Goal: Find specific page/section

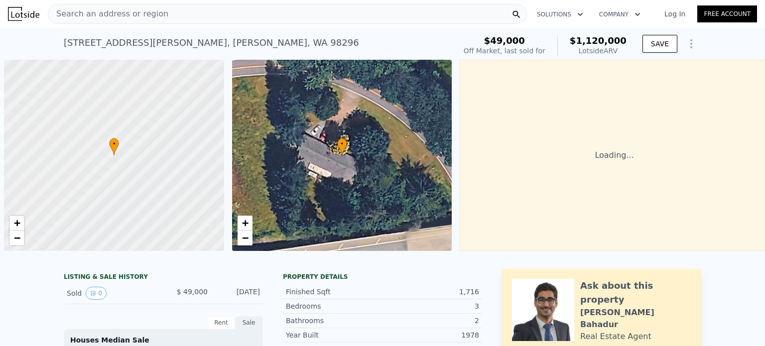
scroll to position [0, 4]
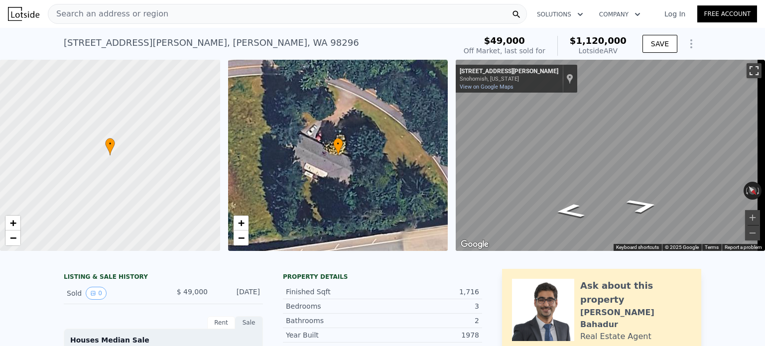
click at [746, 73] on button "Toggle fullscreen view" at bounding box center [753, 70] width 15 height 15
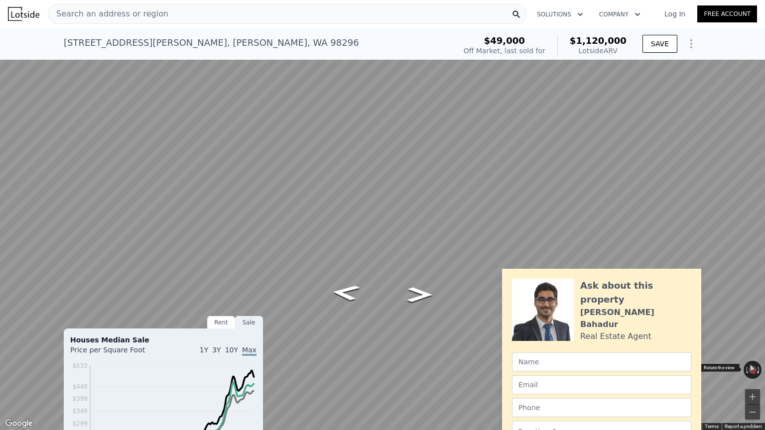
click at [756, 346] on button "Rotate clockwise" at bounding box center [758, 370] width 5 height 18
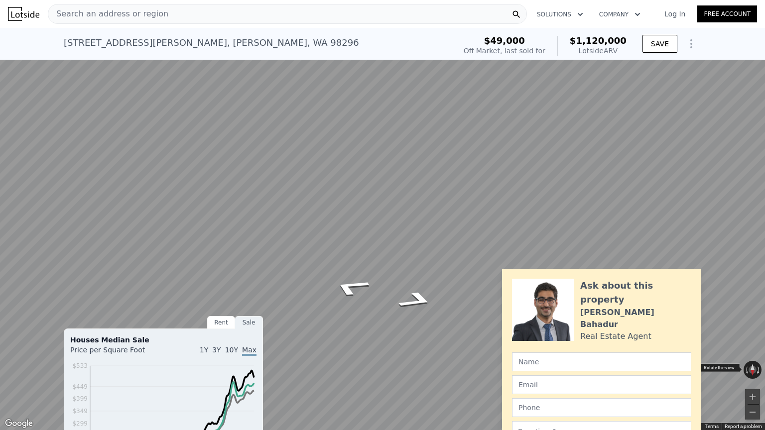
click at [756, 346] on button "Rotate clockwise" at bounding box center [758, 370] width 5 height 18
click at [749, 7] on button "Toggle fullscreen view" at bounding box center [753, 10] width 15 height 15
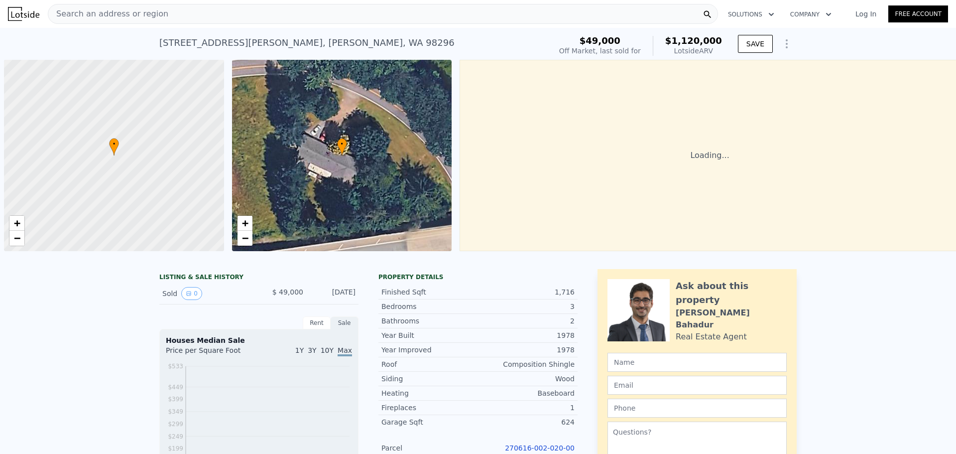
scroll to position [0, 4]
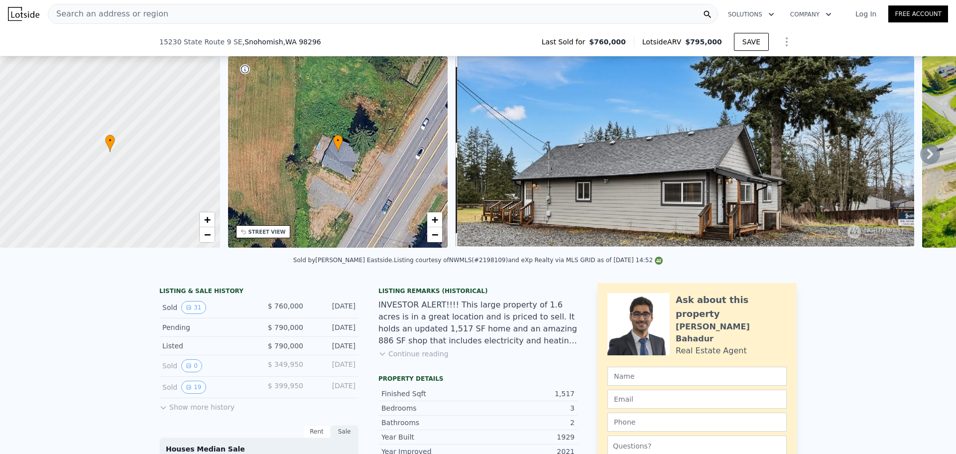
scroll to position [428, 0]
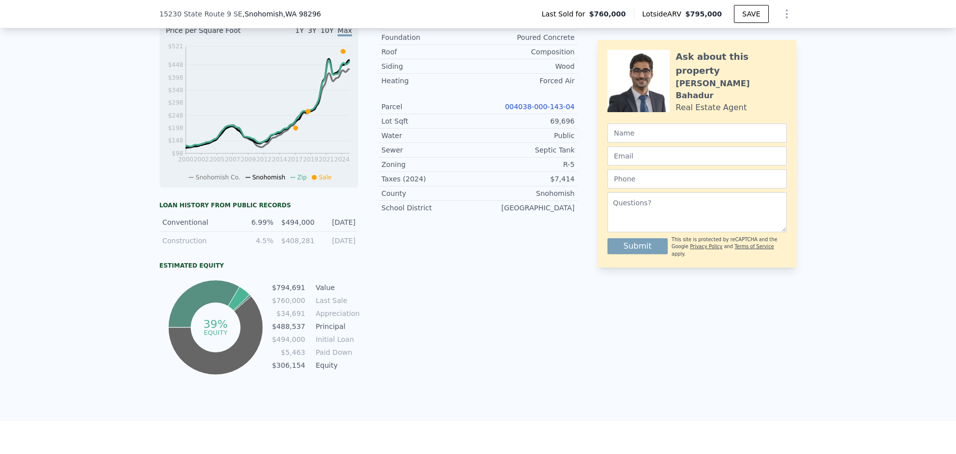
click at [565, 111] on link "004038-000-143-04" at bounding box center [540, 107] width 70 height 8
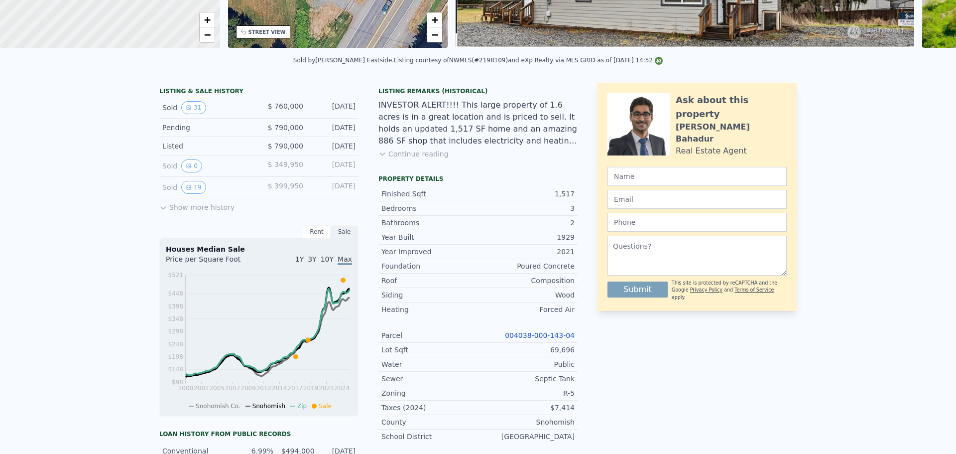
scroll to position [0, 0]
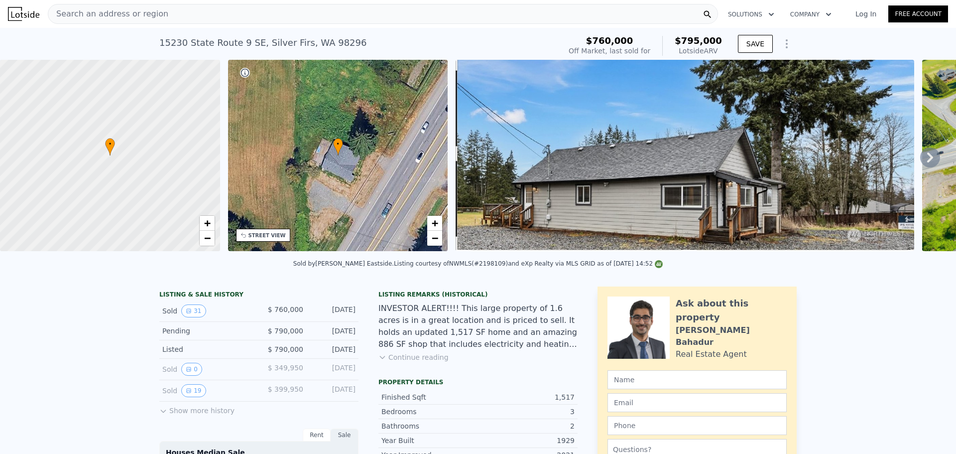
click at [331, 23] on div "Search an address or region" at bounding box center [383, 14] width 670 height 20
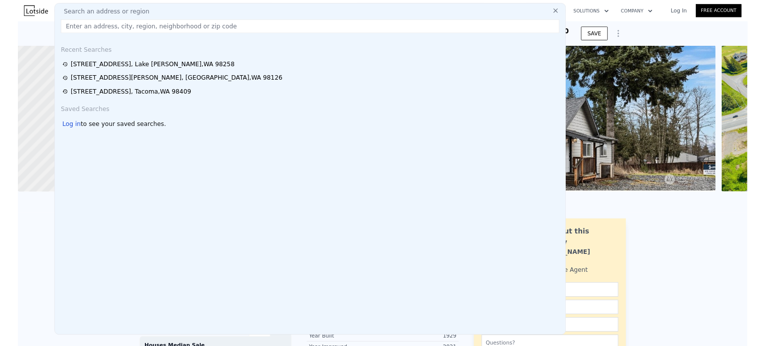
scroll to position [0, 4]
